Goal: Communication & Community: Answer question/provide support

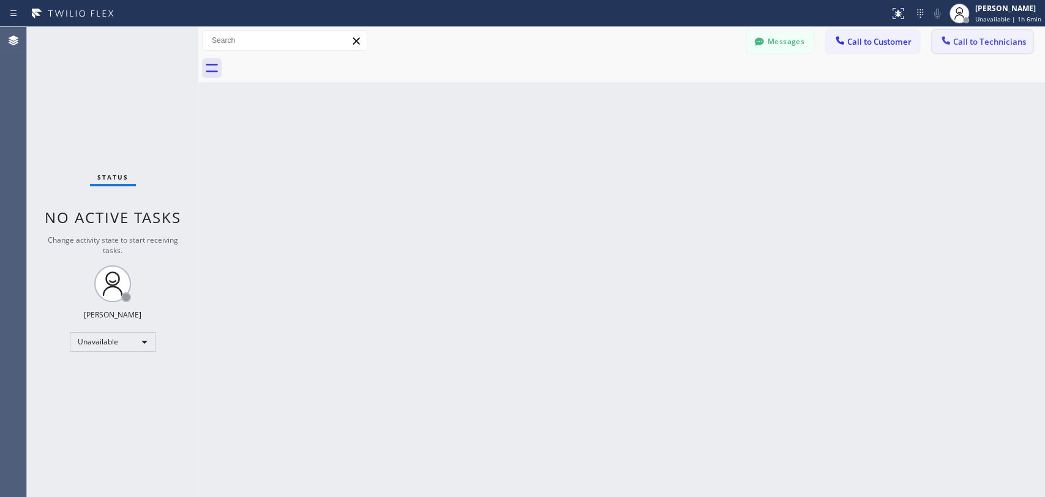
click at [984, 42] on span "Call to Technicians" at bounding box center [990, 41] width 73 height 11
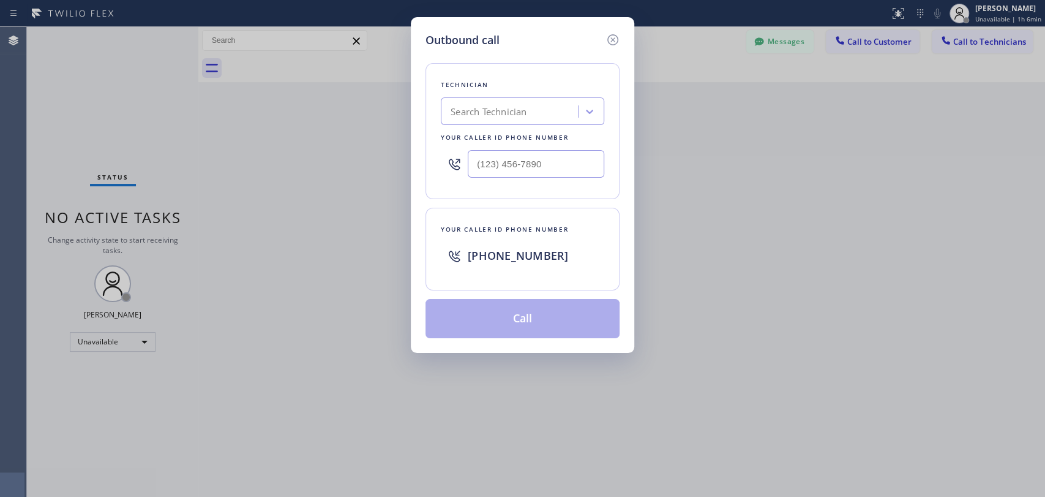
click at [560, 104] on div "Search Technician" at bounding box center [512, 111] width 134 height 21
type input "[PERSON_NAME]"
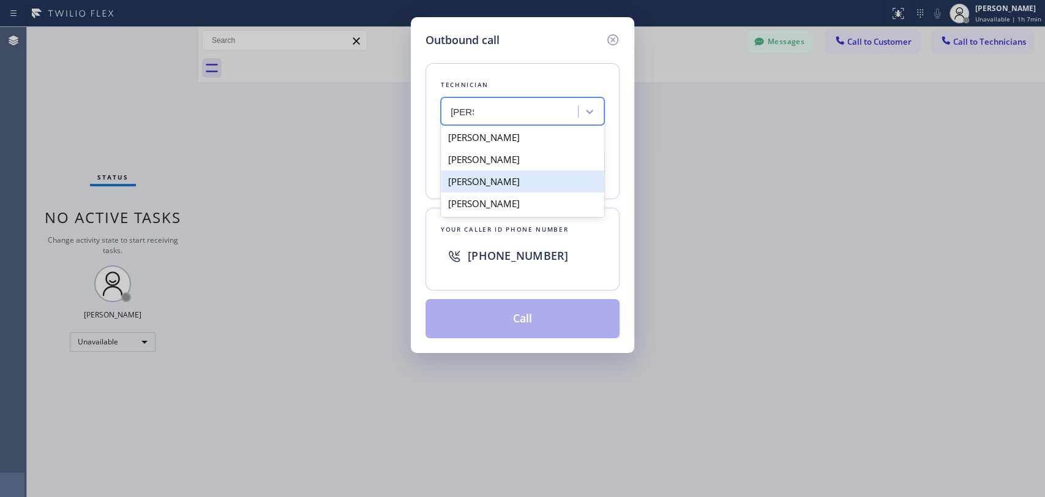
click at [515, 183] on div "[PERSON_NAME]" at bounding box center [523, 181] width 164 height 22
type input "[PHONE_NUMBER]"
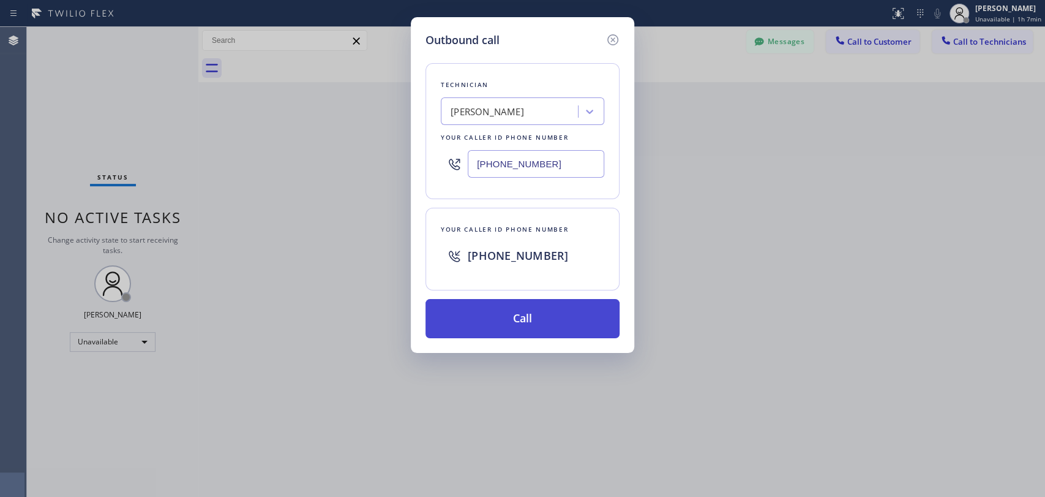
click at [536, 322] on button "Call" at bounding box center [523, 318] width 194 height 39
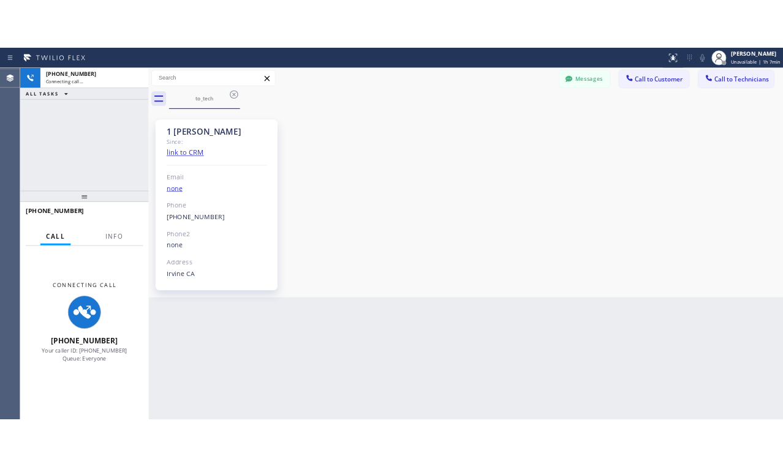
scroll to position [6571, 0]
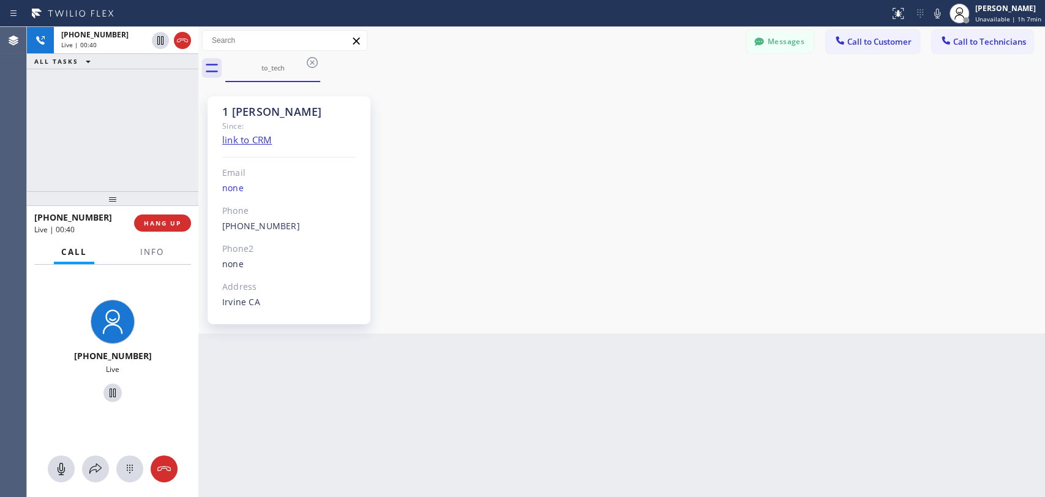
click at [189, 155] on div "[PHONE_NUMBER] Live | 00:40 ALL TASKS ALL TASKS ACTIVE TASKS TASKS IN WRAP UP" at bounding box center [112, 109] width 171 height 164
click at [104, 127] on div "[PHONE_NUMBER] Live | 00:47 ALL TASKS ALL TASKS ACTIVE TASKS TASKS IN WRAP UP" at bounding box center [112, 109] width 171 height 164
click at [20, 110] on div "Agent Desktop" at bounding box center [13, 262] width 26 height 470
click at [87, 100] on div "[PHONE_NUMBER] Live | 00:58 ALL TASKS ALL TASKS ACTIVE TASKS TASKS IN WRAP UP" at bounding box center [112, 109] width 171 height 164
click at [601, 285] on div "1 [PERSON_NAME] Since: link to CRM Email none Phone [PHONE_NUMBER] Outbound cal…" at bounding box center [621, 207] width 841 height 245
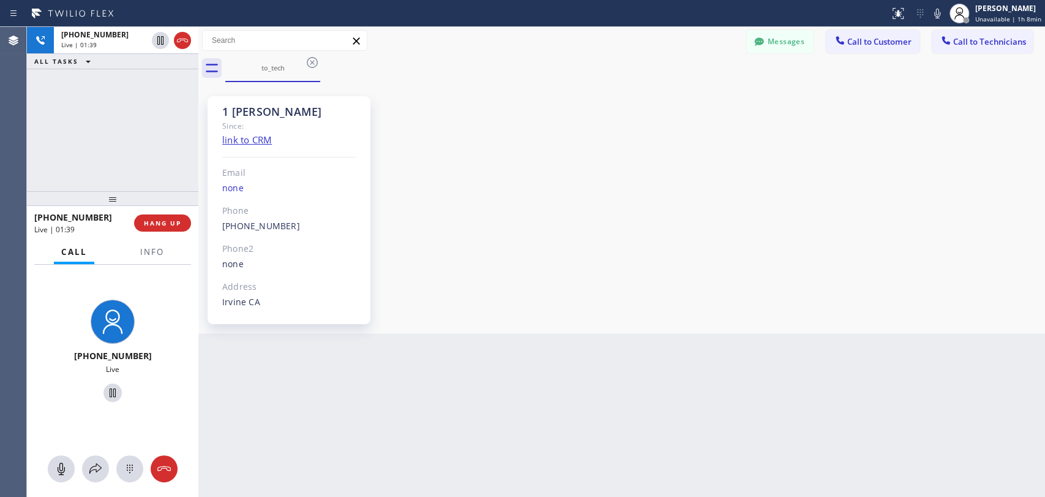
click at [122, 130] on div "[PHONE_NUMBER] Live | 01:39 ALL TASKS ALL TASKS ACTIVE TASKS TASKS IN WRAP UP" at bounding box center [112, 109] width 171 height 164
click at [145, 143] on div "[PHONE_NUMBER] Live | 04:30 ALL TASKS ALL TASKS ACTIVE TASKS TASKS IN WRAP UP" at bounding box center [112, 109] width 171 height 164
click at [160, 171] on div "[PHONE_NUMBER] Live | 04:32 ALL TASKS ALL TASKS ACTIVE TASKS TASKS IN WRAP UP" at bounding box center [112, 109] width 171 height 164
click at [104, 137] on div "[PHONE_NUMBER] Live | 04:33 ALL TASKS ALL TASKS ACTIVE TASKS TASKS IN WRAP UP" at bounding box center [112, 109] width 171 height 164
click at [690, 204] on div "1 [PERSON_NAME] Since: link to CRM Email none Phone [PHONE_NUMBER] Outbound cal…" at bounding box center [621, 207] width 841 height 245
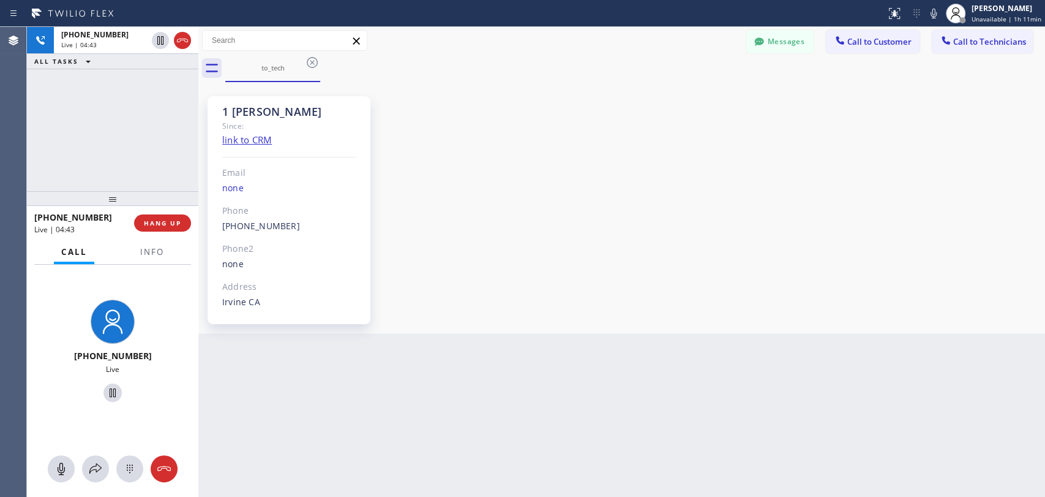
click at [554, 204] on div "1 [PERSON_NAME] Since: link to CRM Email none Phone [PHONE_NUMBER] Outbound cal…" at bounding box center [621, 207] width 841 height 245
click at [178, 227] on button "HANG UP" at bounding box center [162, 222] width 57 height 17
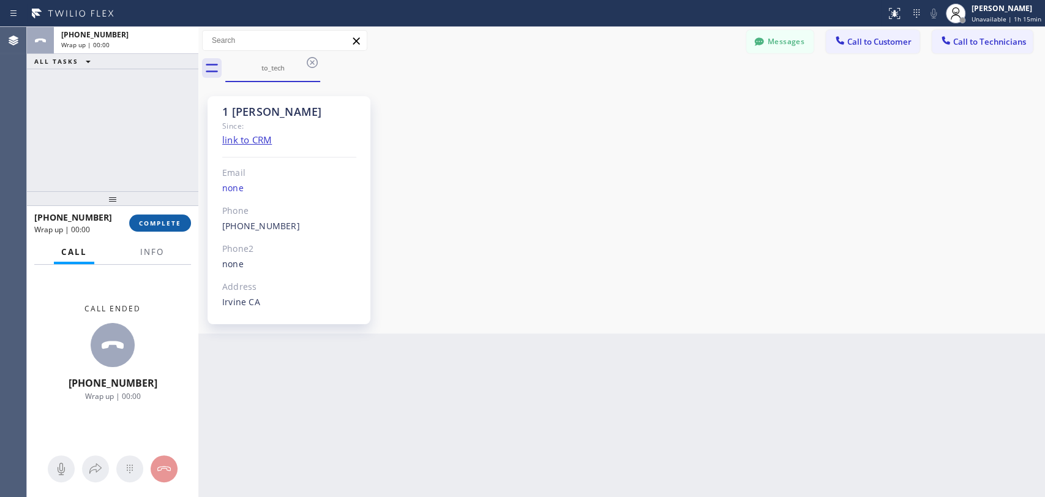
click at [172, 225] on span "COMPLETE" at bounding box center [160, 223] width 42 height 9
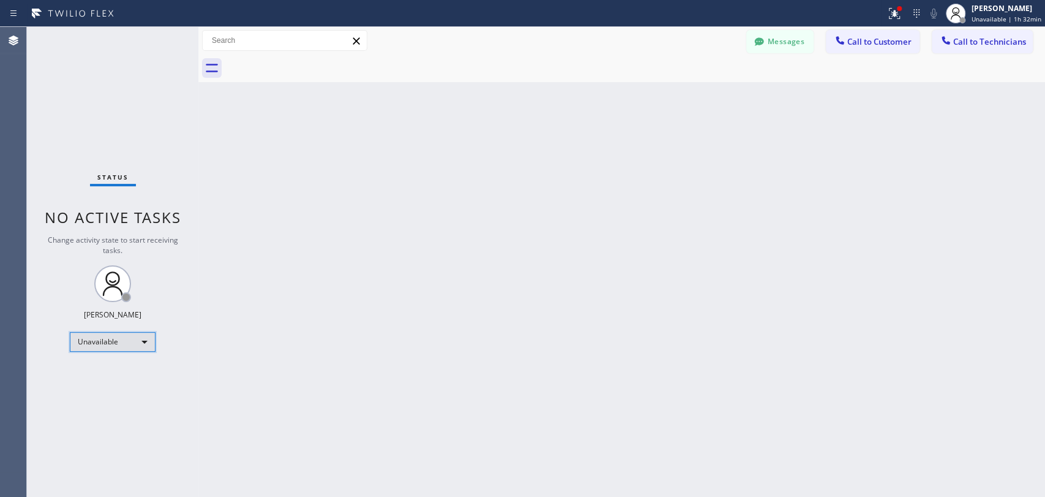
click at [122, 339] on div "Unavailable" at bounding box center [113, 342] width 86 height 20
click at [120, 359] on li "Offline" at bounding box center [111, 357] width 83 height 15
